Goal: Use online tool/utility: Utilize a website feature to perform a specific function

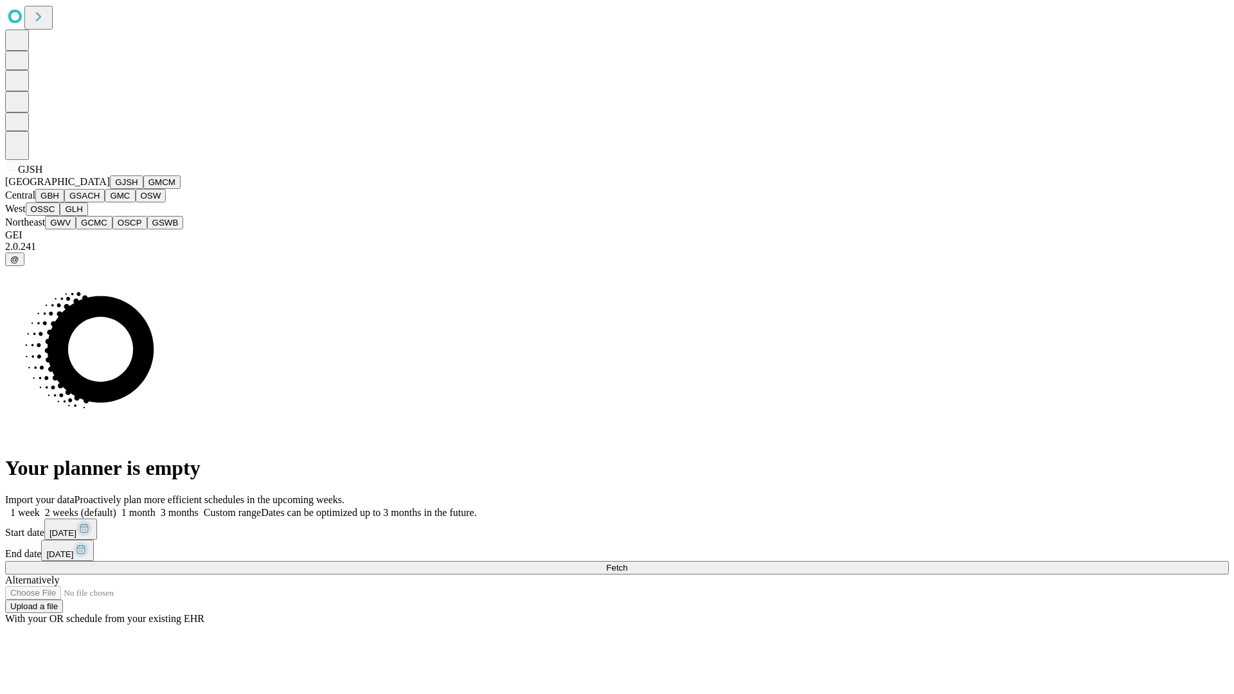
click at [110, 189] on button "GJSH" at bounding box center [126, 181] width 33 height 13
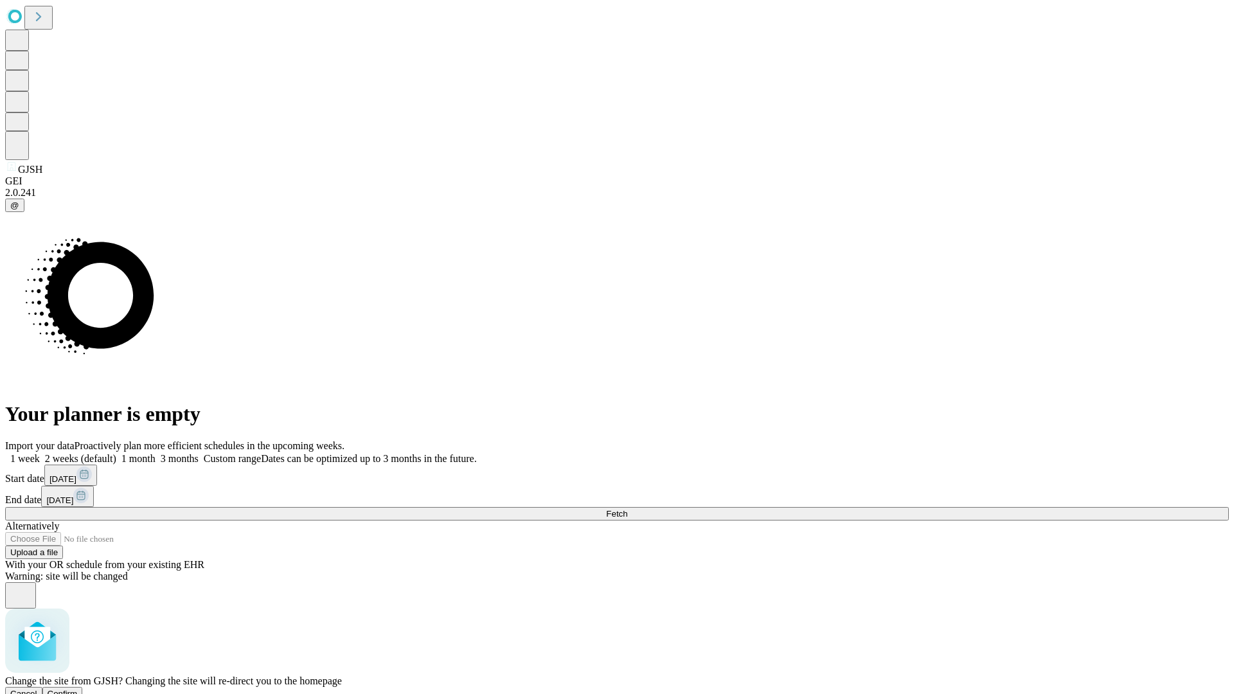
click at [78, 689] on span "Confirm" at bounding box center [63, 694] width 30 height 10
click at [116, 453] on label "2 weeks (default)" at bounding box center [78, 458] width 76 height 11
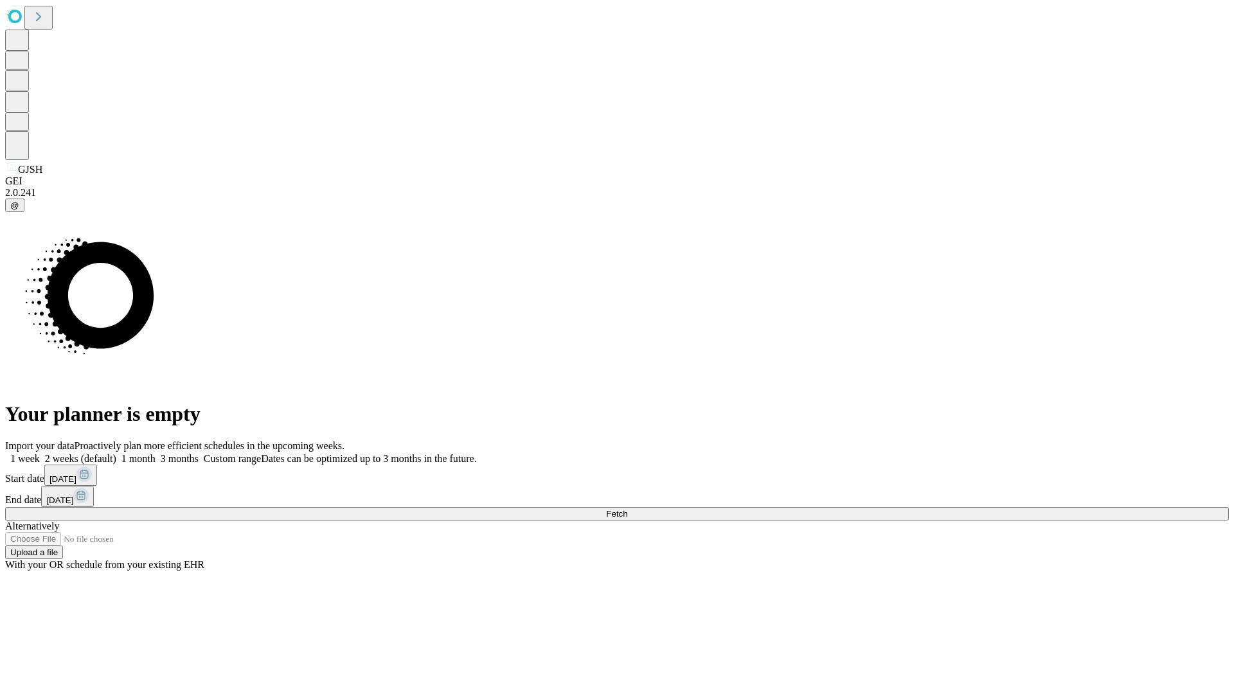
click at [627, 509] on span "Fetch" at bounding box center [616, 514] width 21 height 10
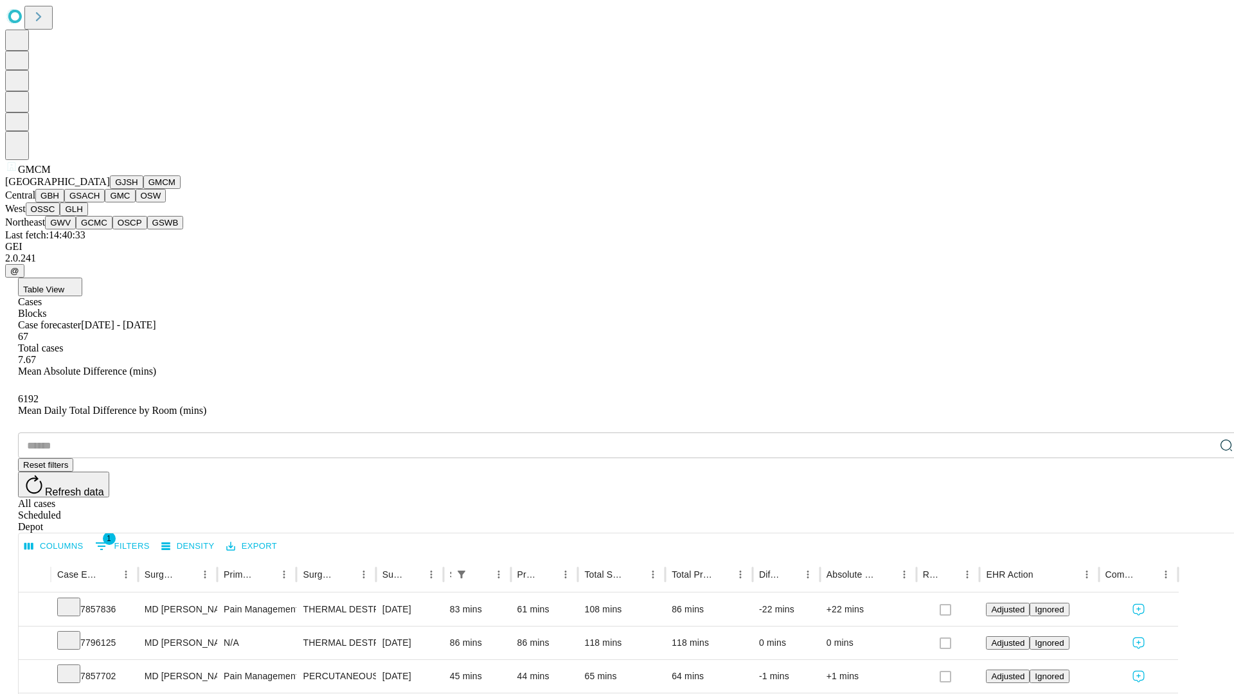
click at [64, 202] on button "GBH" at bounding box center [49, 195] width 29 height 13
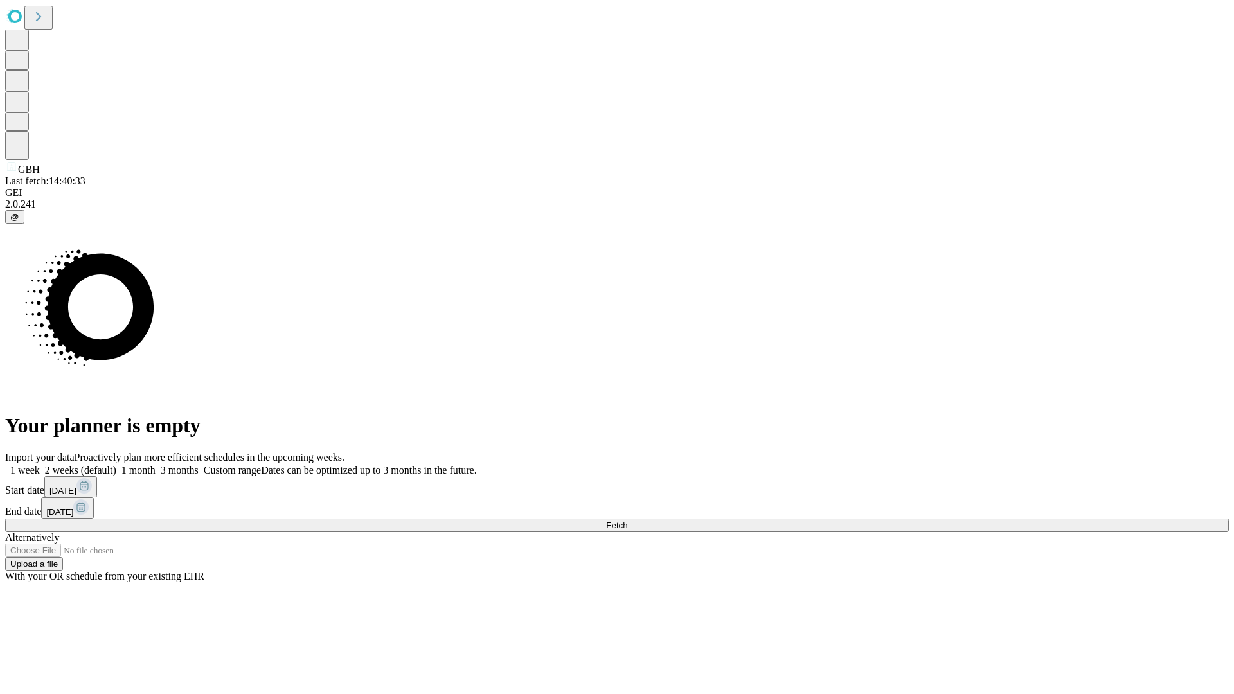
click at [116, 465] on label "2 weeks (default)" at bounding box center [78, 470] width 76 height 11
click at [627, 521] on span "Fetch" at bounding box center [616, 526] width 21 height 10
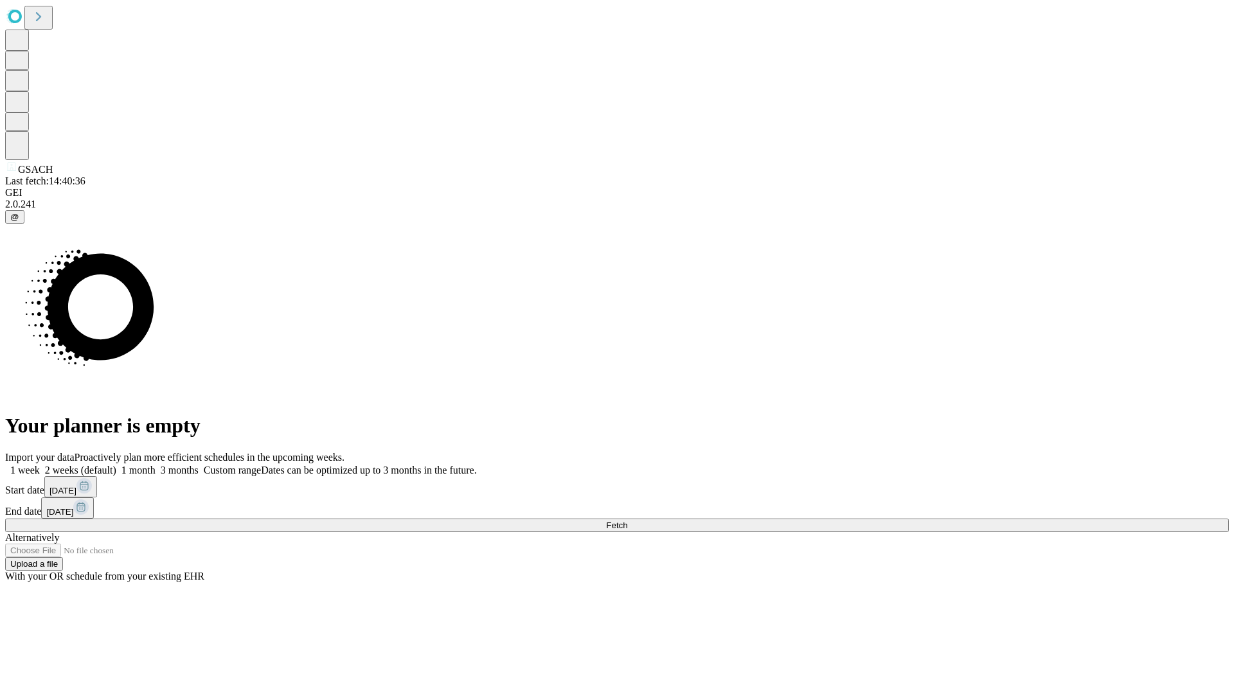
click at [116, 465] on label "2 weeks (default)" at bounding box center [78, 470] width 76 height 11
click at [627, 521] on span "Fetch" at bounding box center [616, 526] width 21 height 10
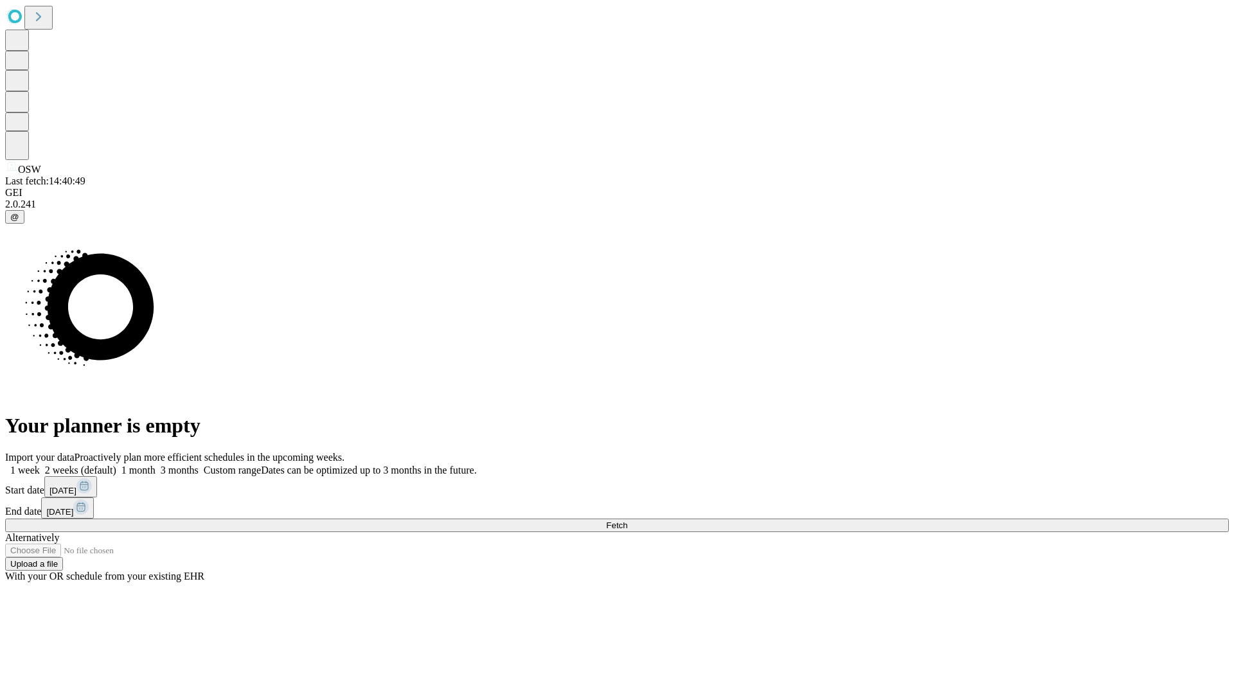
click at [116, 465] on label "2 weeks (default)" at bounding box center [78, 470] width 76 height 11
click at [627, 521] on span "Fetch" at bounding box center [616, 526] width 21 height 10
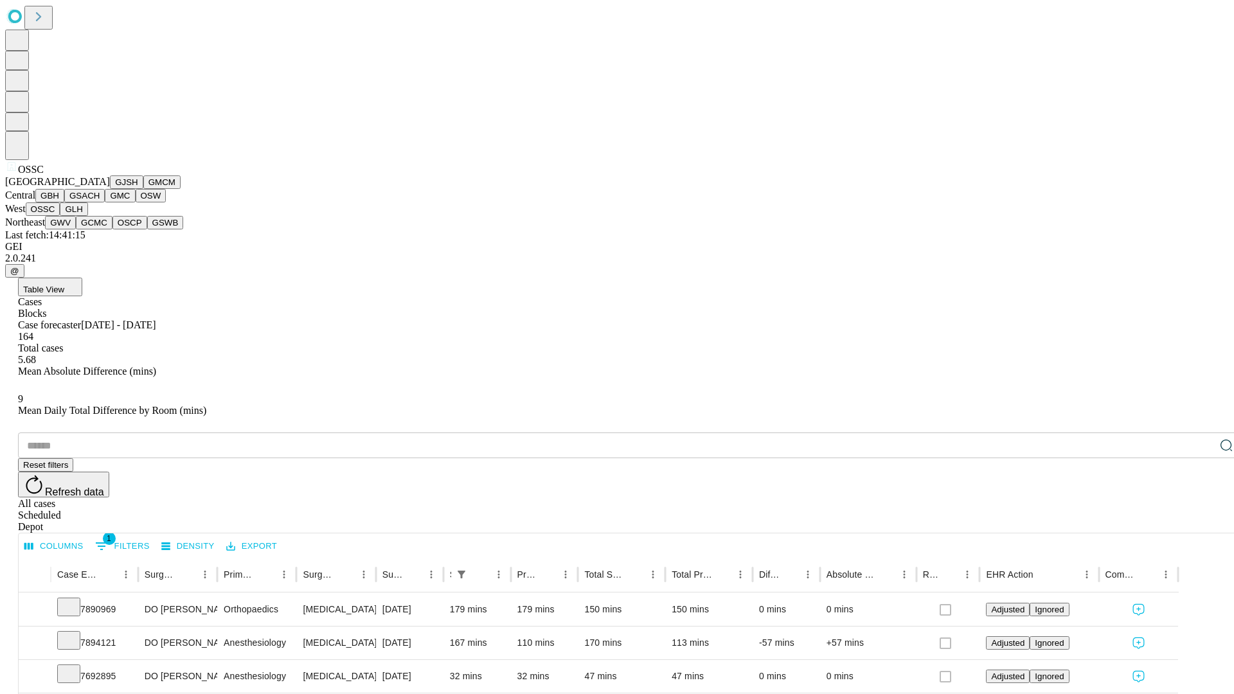
click at [87, 216] on button "GLH" at bounding box center [74, 208] width 28 height 13
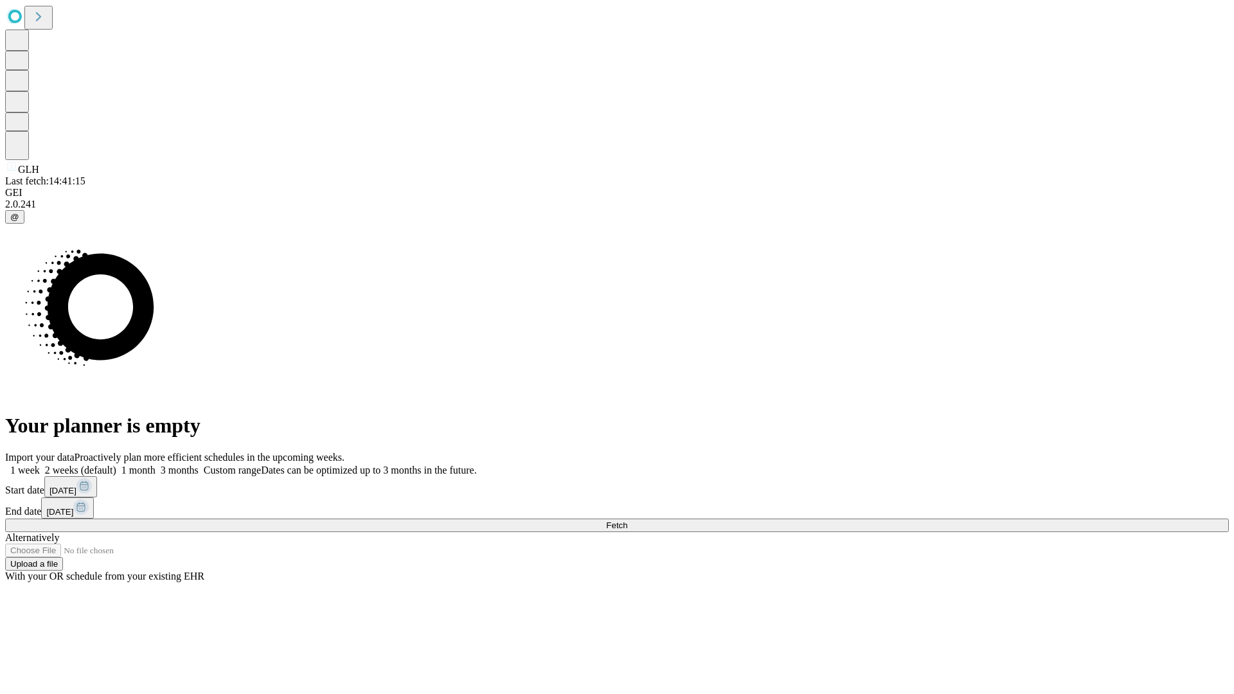
click at [627, 521] on span "Fetch" at bounding box center [616, 526] width 21 height 10
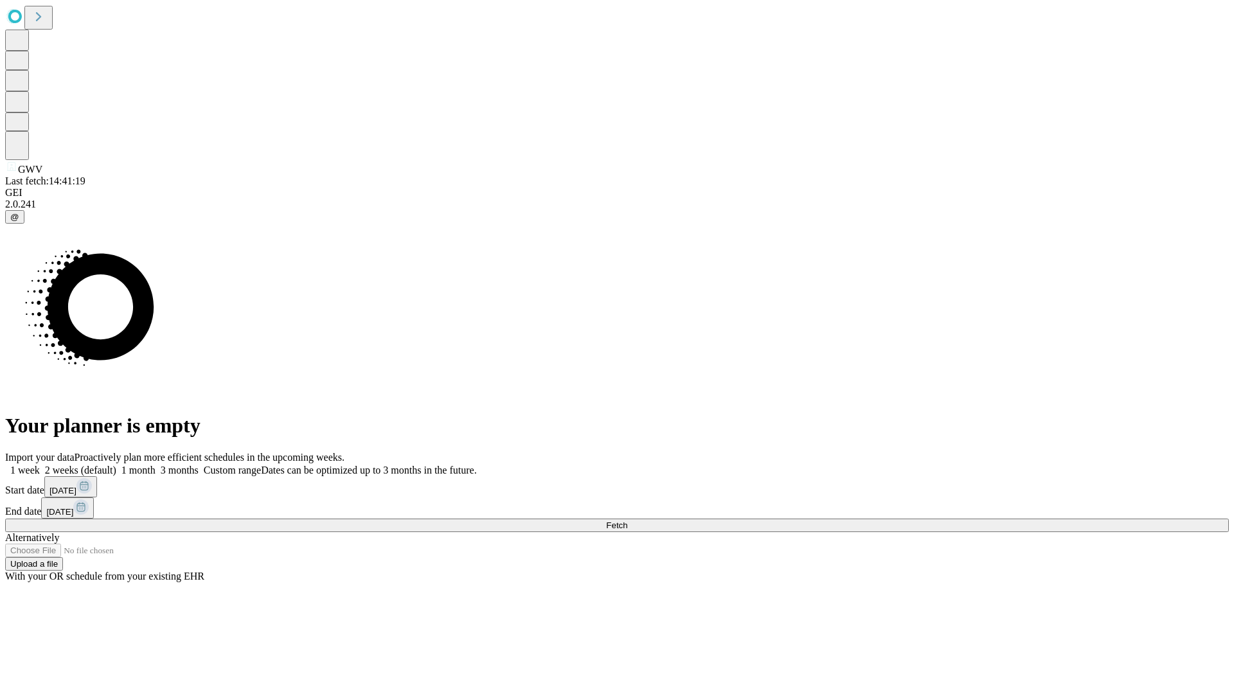
click at [116, 465] on label "2 weeks (default)" at bounding box center [78, 470] width 76 height 11
click at [627, 521] on span "Fetch" at bounding box center [616, 526] width 21 height 10
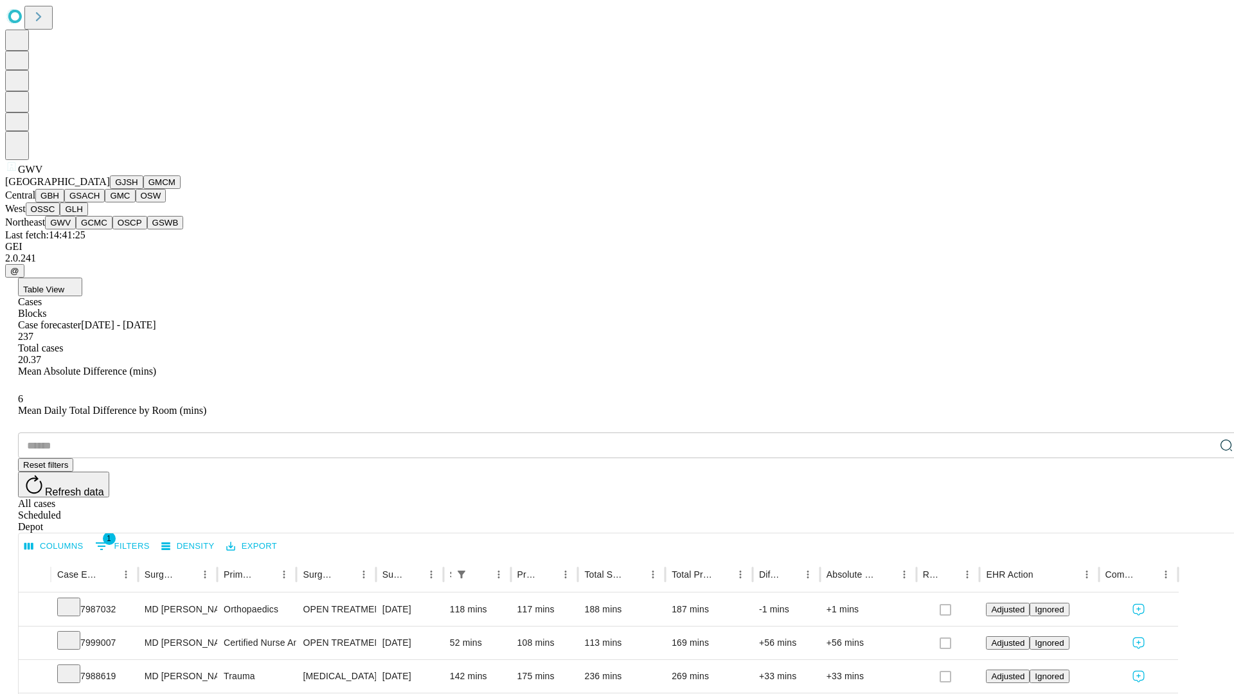
click at [100, 229] on button "GCMC" at bounding box center [94, 222] width 37 height 13
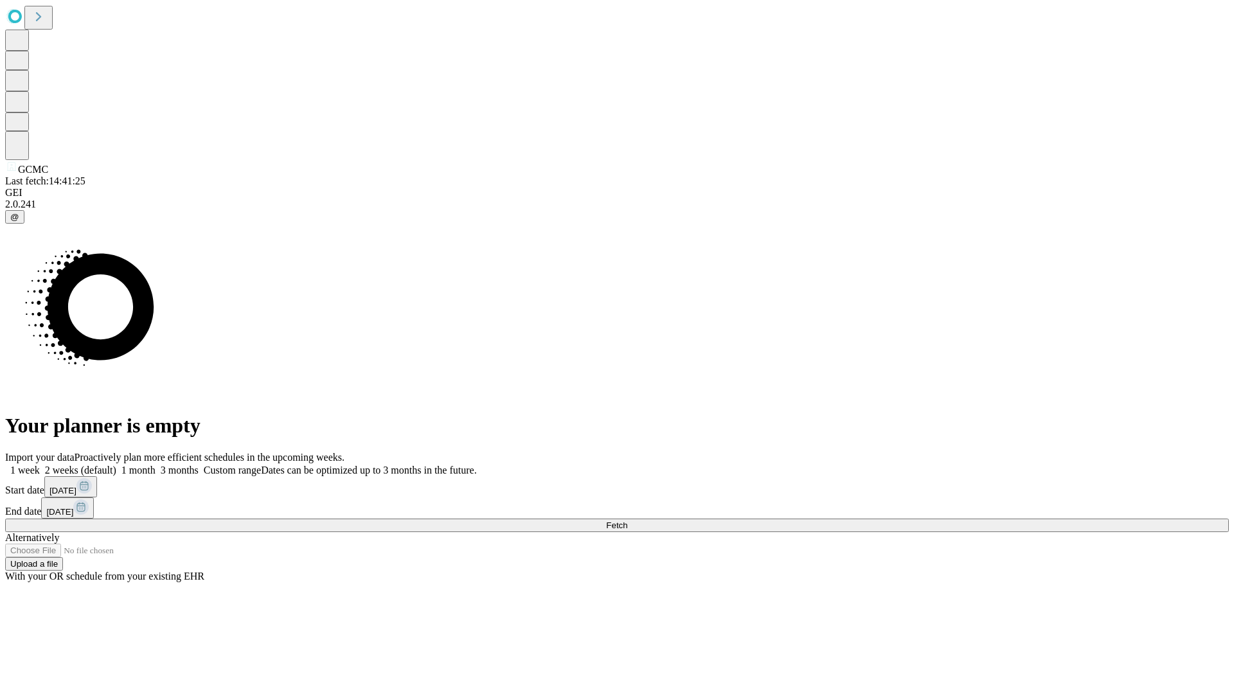
click at [116, 465] on label "2 weeks (default)" at bounding box center [78, 470] width 76 height 11
click at [627, 521] on span "Fetch" at bounding box center [616, 526] width 21 height 10
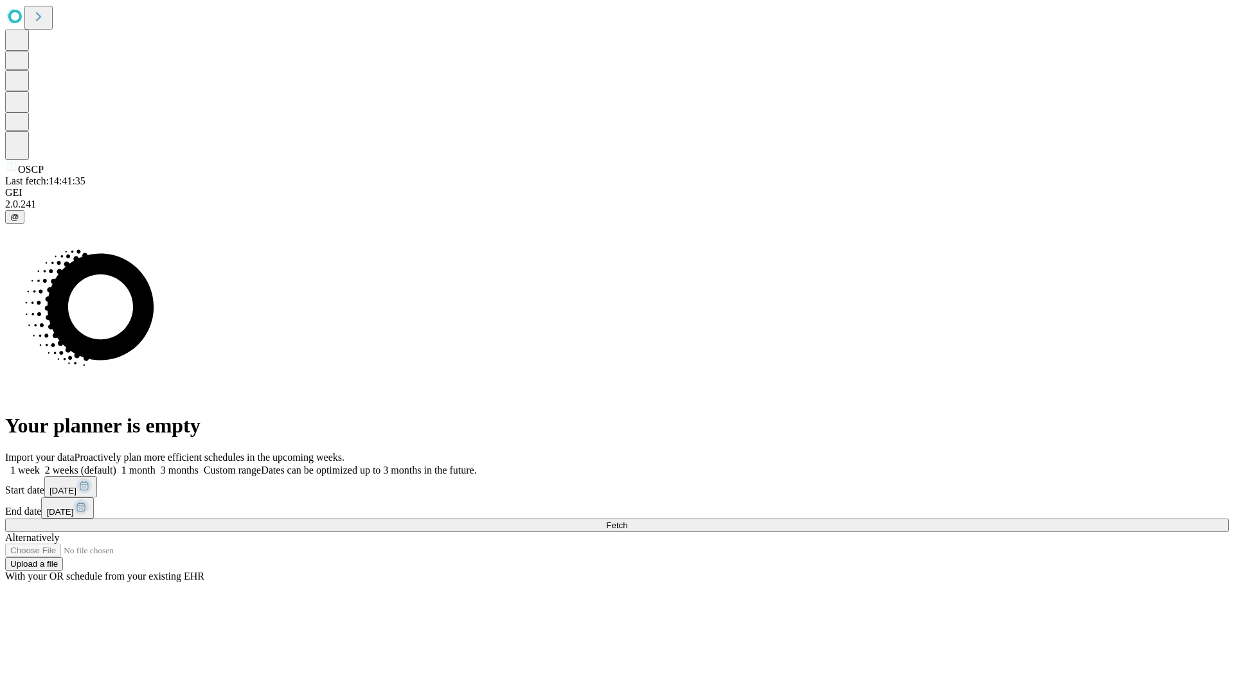
click at [116, 465] on label "2 weeks (default)" at bounding box center [78, 470] width 76 height 11
click at [627, 521] on span "Fetch" at bounding box center [616, 526] width 21 height 10
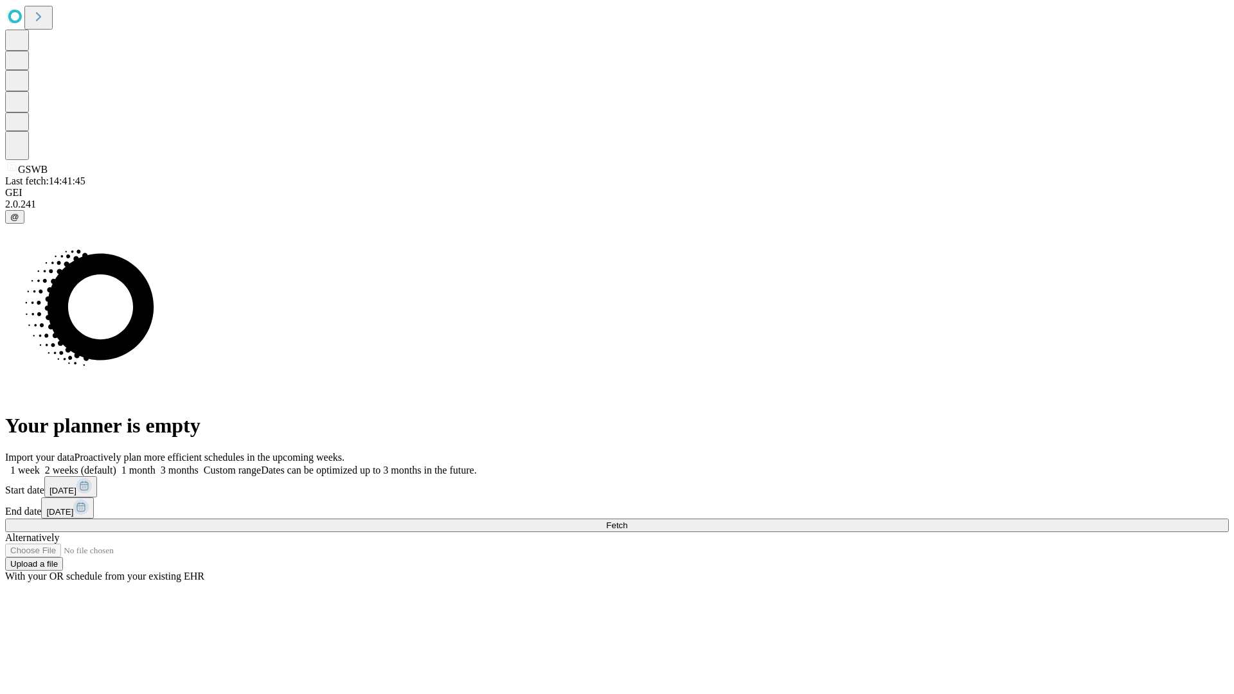
click at [116, 465] on label "2 weeks (default)" at bounding box center [78, 470] width 76 height 11
click at [627, 521] on span "Fetch" at bounding box center [616, 526] width 21 height 10
